Goal: Check status: Check status

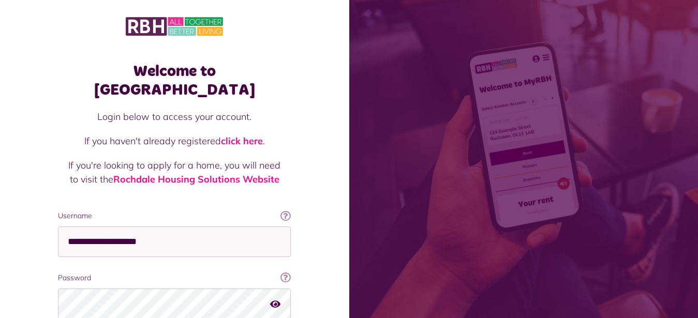
click at [25, 198] on div "Welcome to [GEOGRAPHIC_DATA] Login below to access your account. If you haven't…" at bounding box center [174, 209] width 349 height 418
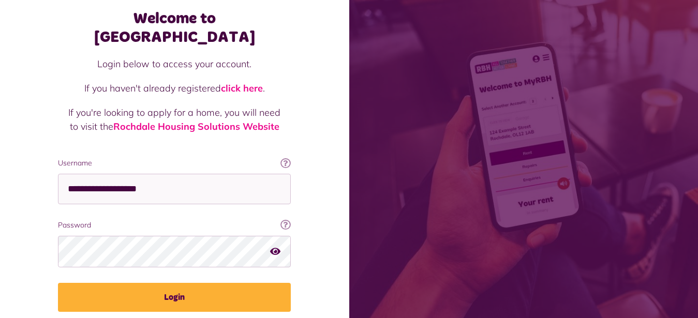
scroll to position [79, 0]
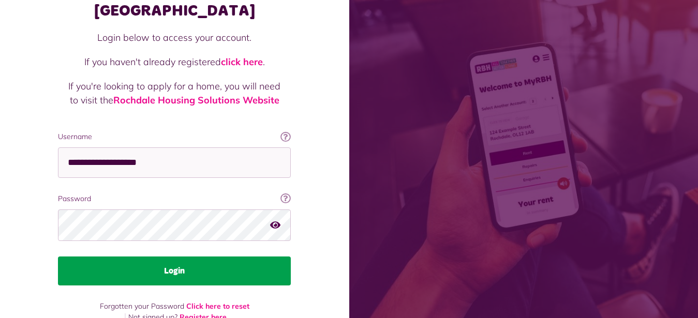
click at [171, 257] on button "Login" at bounding box center [174, 271] width 233 height 29
click at [176, 257] on button "Login" at bounding box center [174, 271] width 233 height 29
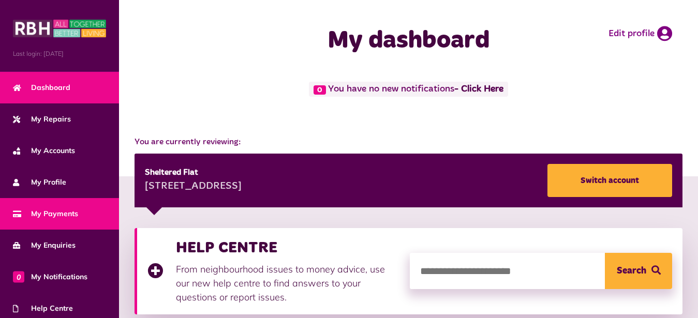
click at [65, 215] on span "My Payments" at bounding box center [45, 214] width 65 height 11
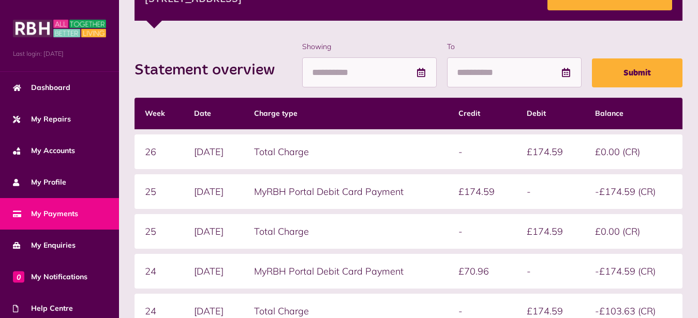
scroll to position [211, 0]
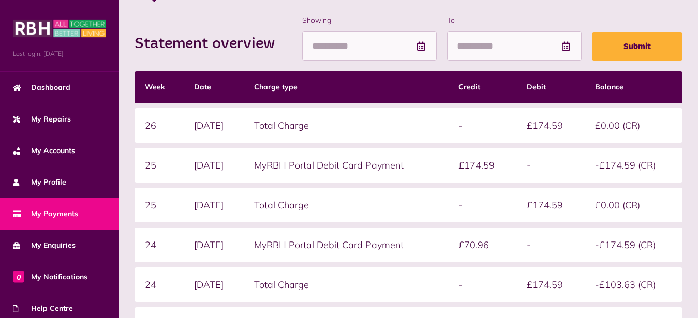
click at [184, 214] on td "[DATE]" at bounding box center [214, 205] width 60 height 35
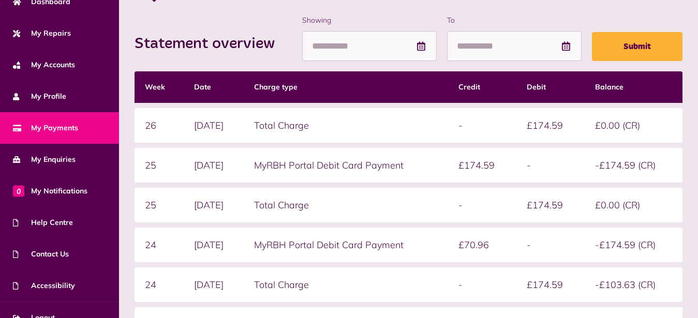
scroll to position [100, 0]
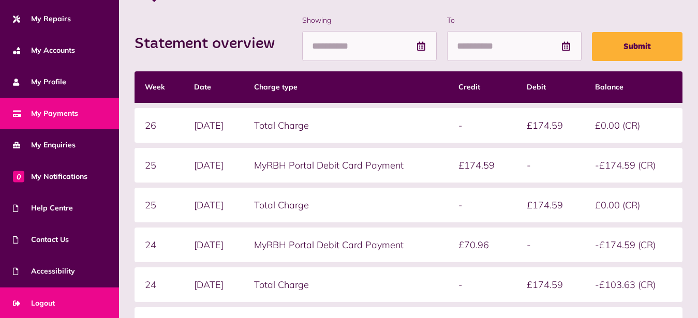
click at [48, 302] on span "Logout" at bounding box center [34, 303] width 42 height 11
